Goal: Information Seeking & Learning: Learn about a topic

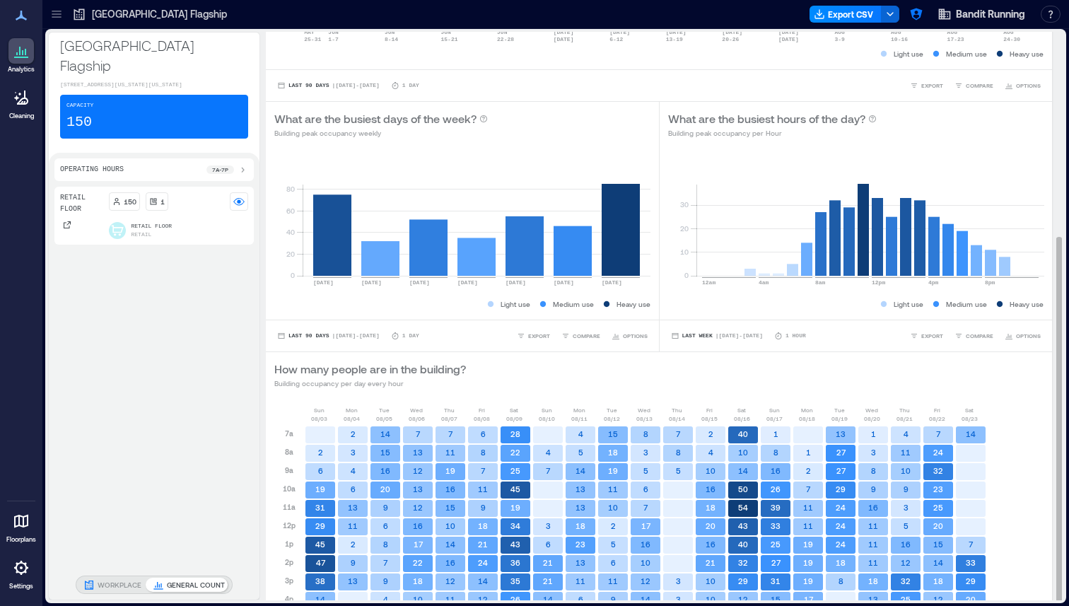
scroll to position [317, 0]
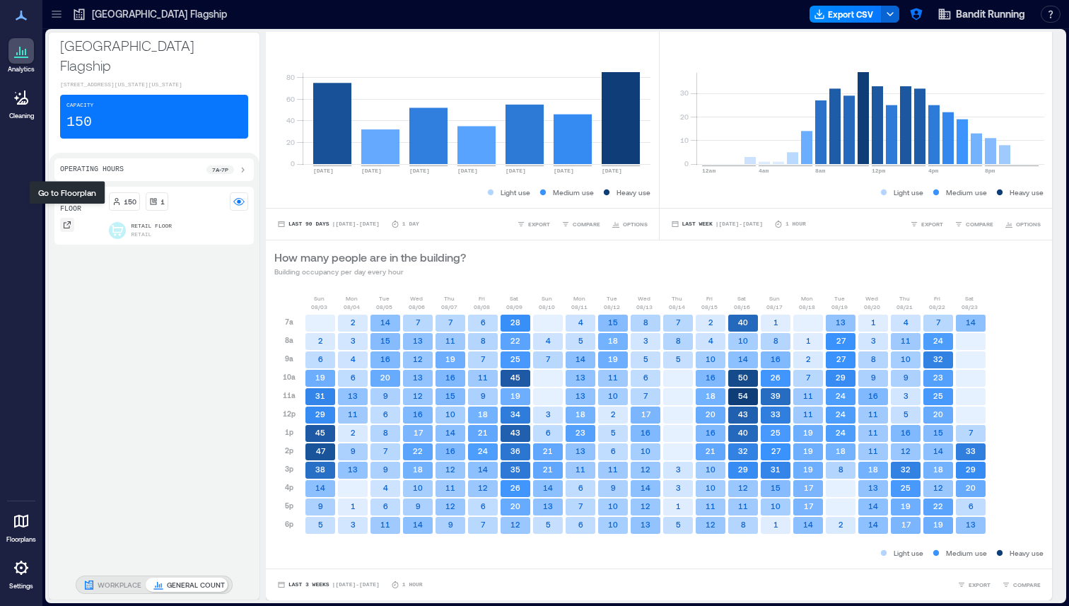
click at [69, 221] on icon at bounding box center [67, 224] width 7 height 7
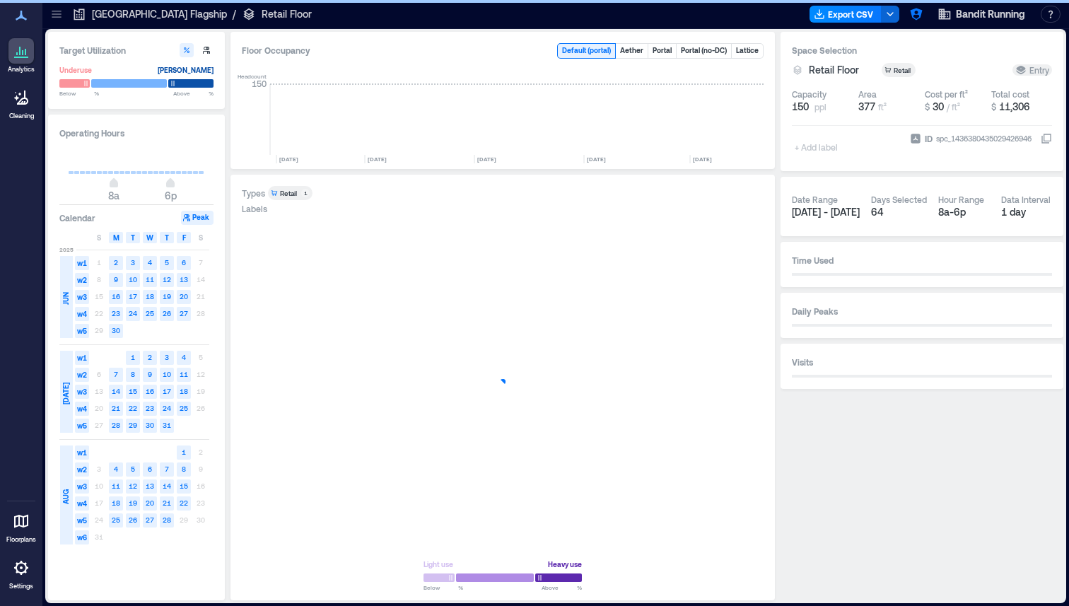
scroll to position [0, 1103]
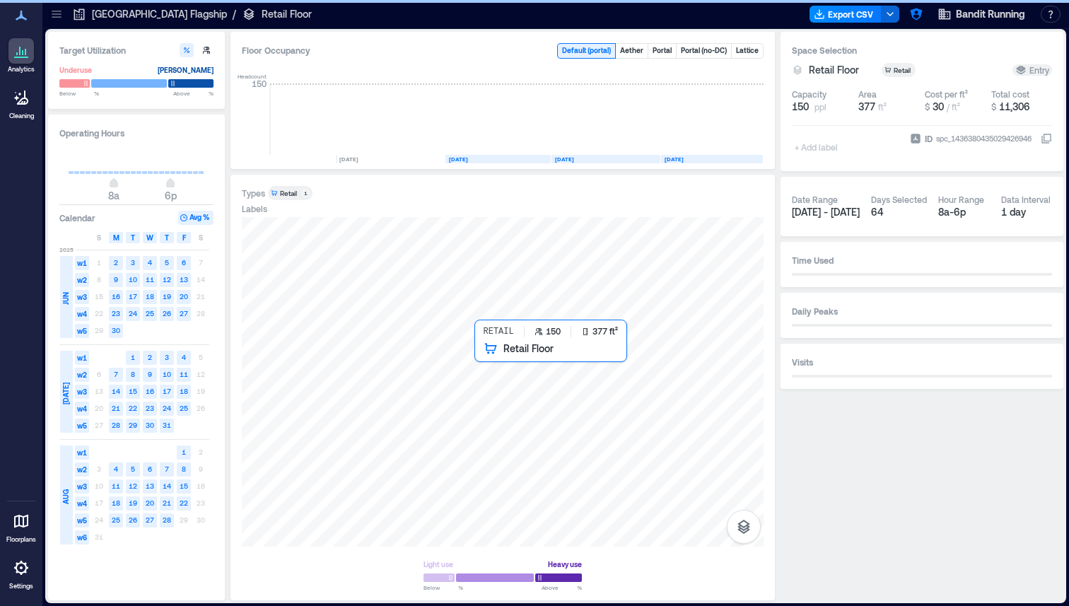
click at [534, 385] on div at bounding box center [503, 381] width 522 height 329
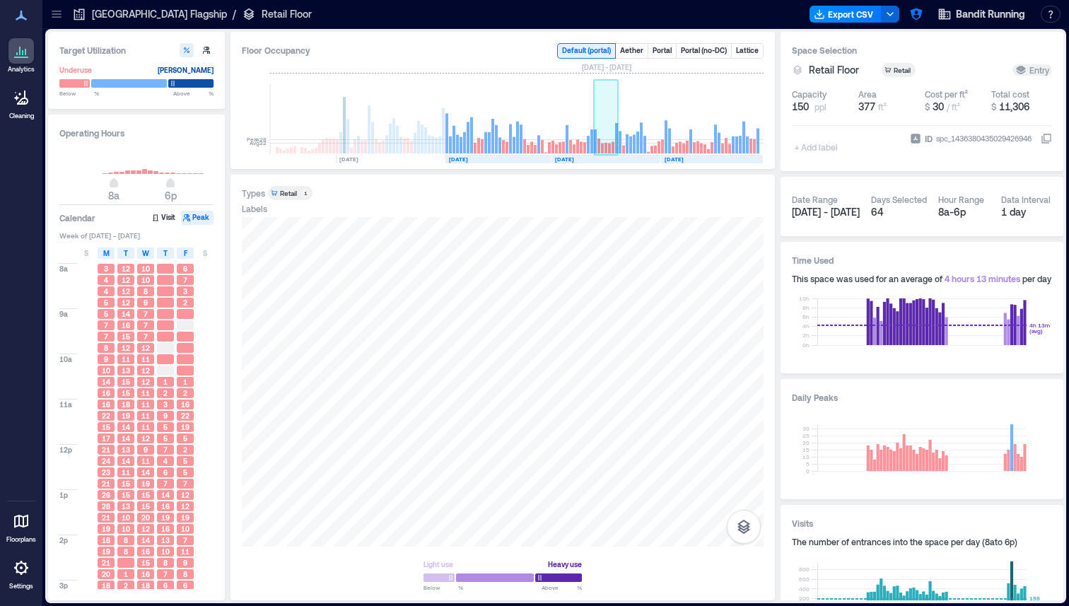
click at [601, 126] on rect at bounding box center [606, 119] width 25 height 71
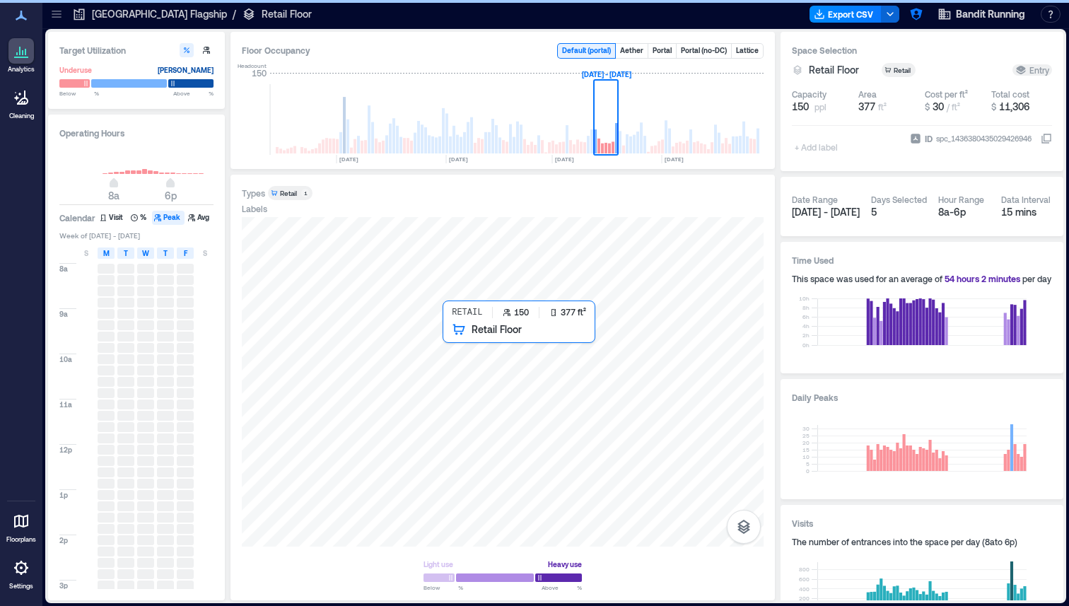
click at [526, 386] on div at bounding box center [503, 381] width 522 height 329
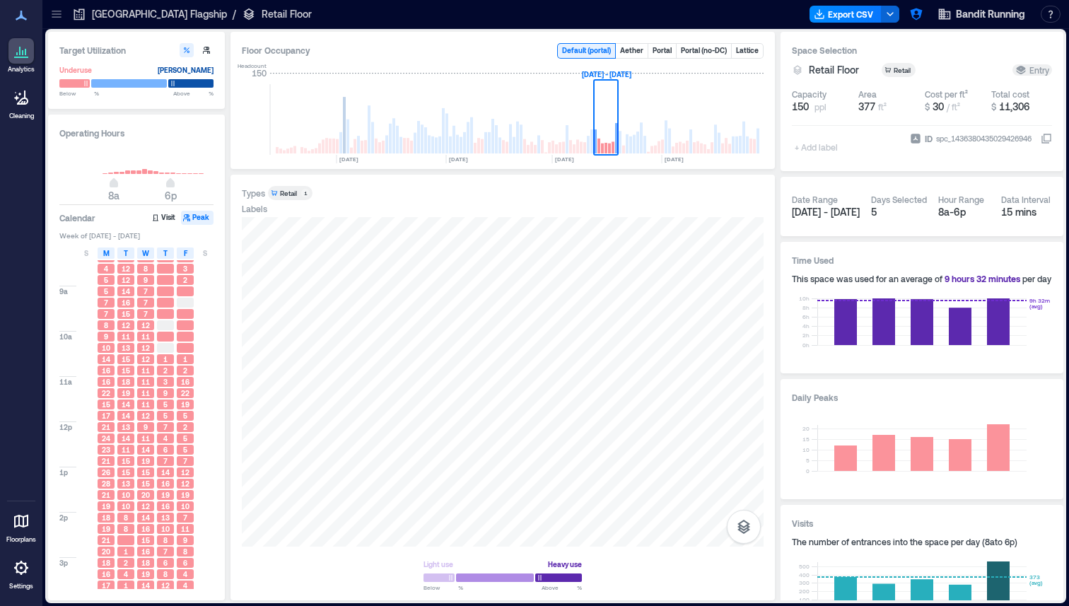
scroll to position [35, 0]
